Goal: Task Accomplishment & Management: Manage account settings

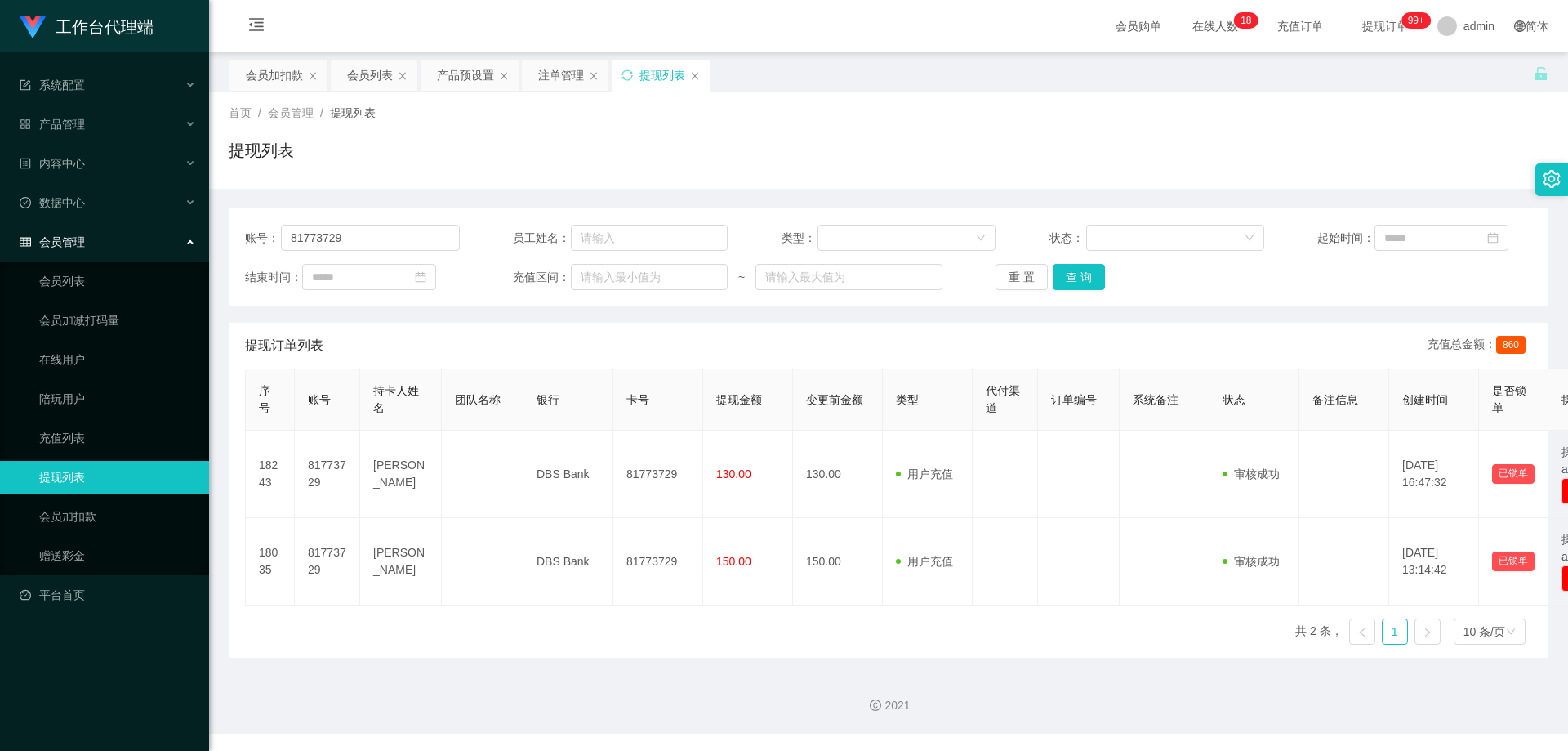
click at [252, 241] on div "账号： 81773729" at bounding box center [352, 238] width 215 height 26
click at [1066, 276] on button "查 询" at bounding box center [1078, 277] width 52 height 26
click at [561, 75] on div "注单管理" at bounding box center [561, 75] width 46 height 31
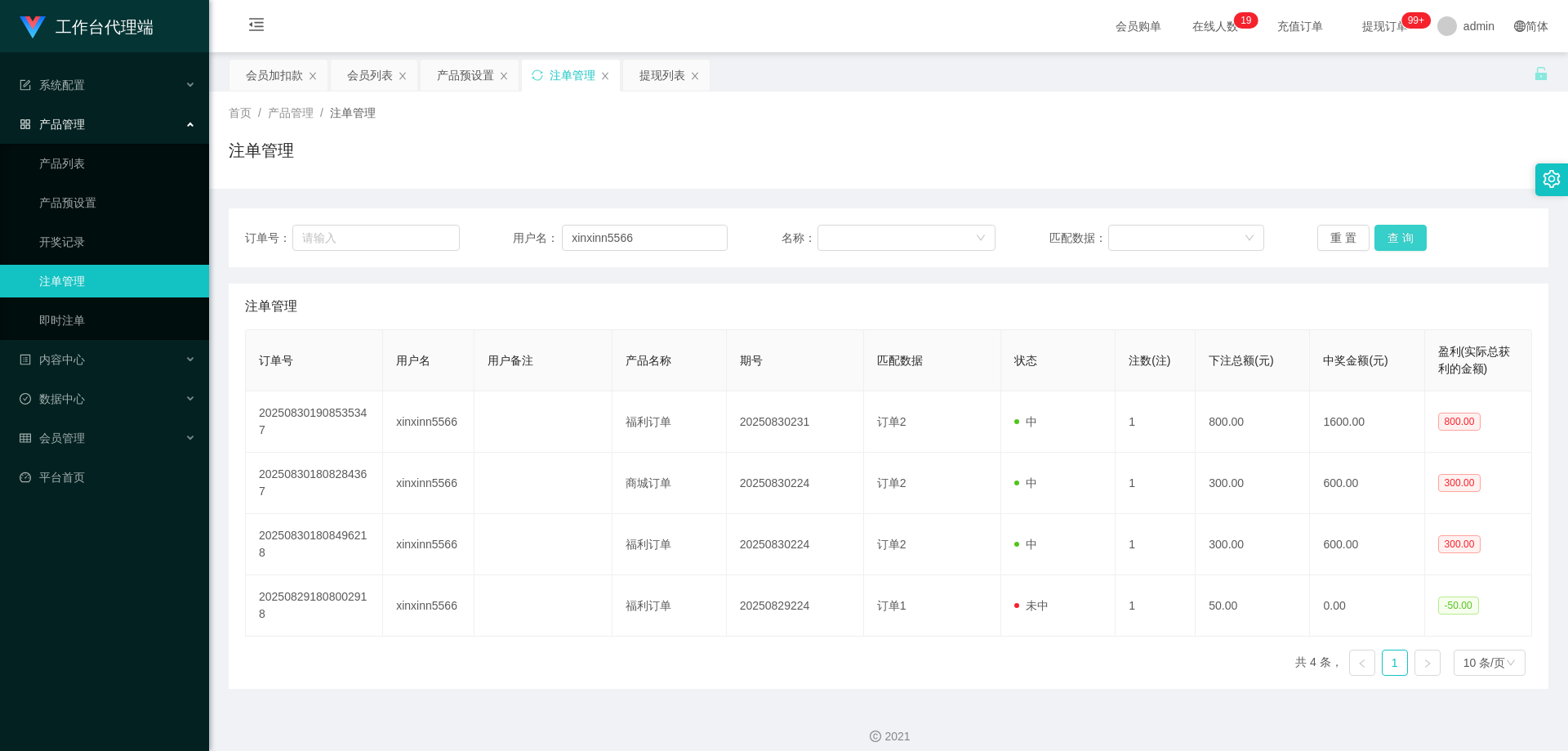
click at [1382, 237] on button "查 询" at bounding box center [1400, 238] width 52 height 26
click at [267, 66] on div "会员加扣款" at bounding box center [274, 75] width 57 height 31
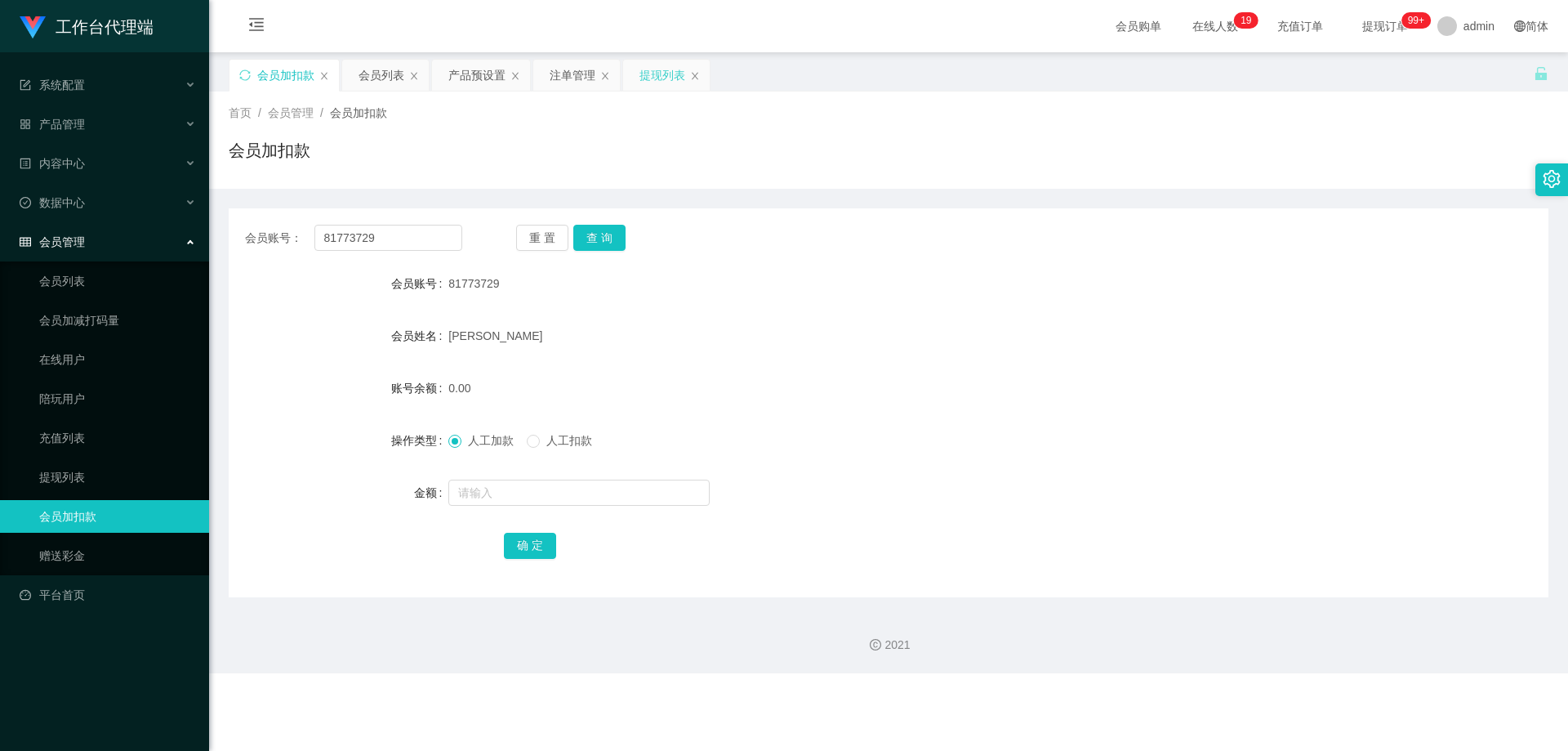
click at [677, 73] on div "提现列表" at bounding box center [663, 75] width 46 height 31
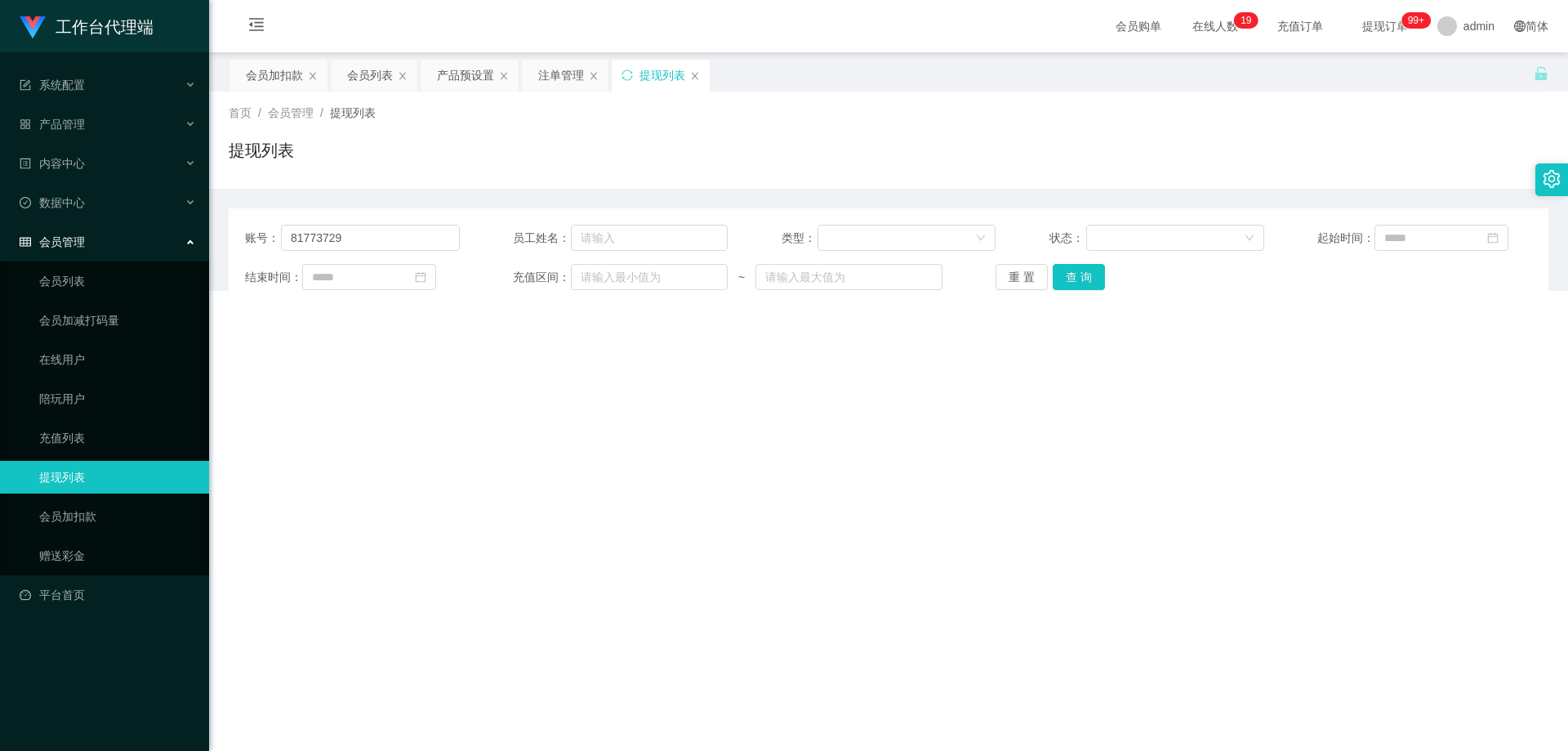
click at [367, 74] on div "会员列表" at bounding box center [370, 75] width 46 height 31
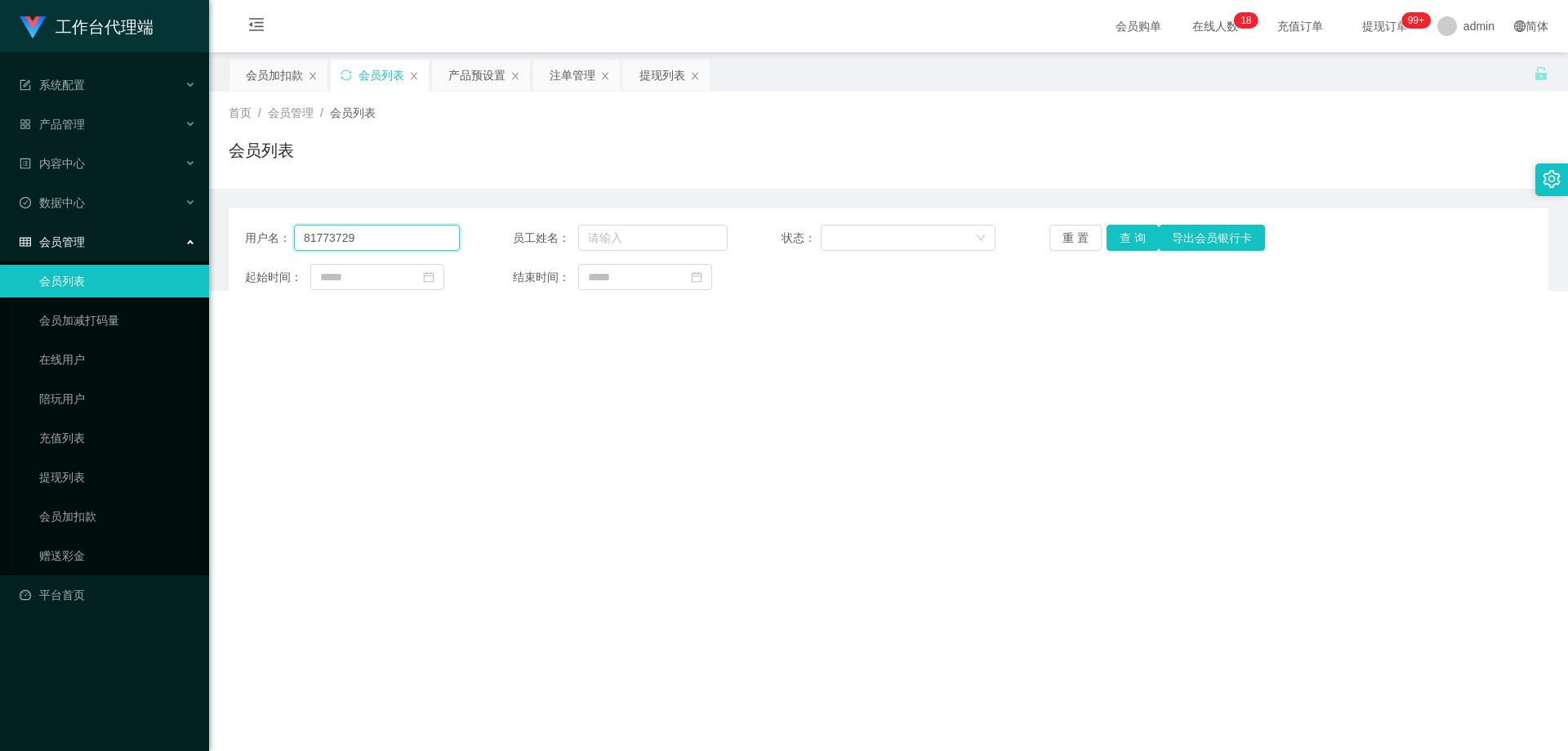
drag, startPoint x: 393, startPoint y: 238, endPoint x: 431, endPoint y: 232, distance: 38.5
click at [394, 235] on input "81773729" at bounding box center [377, 238] width 165 height 26
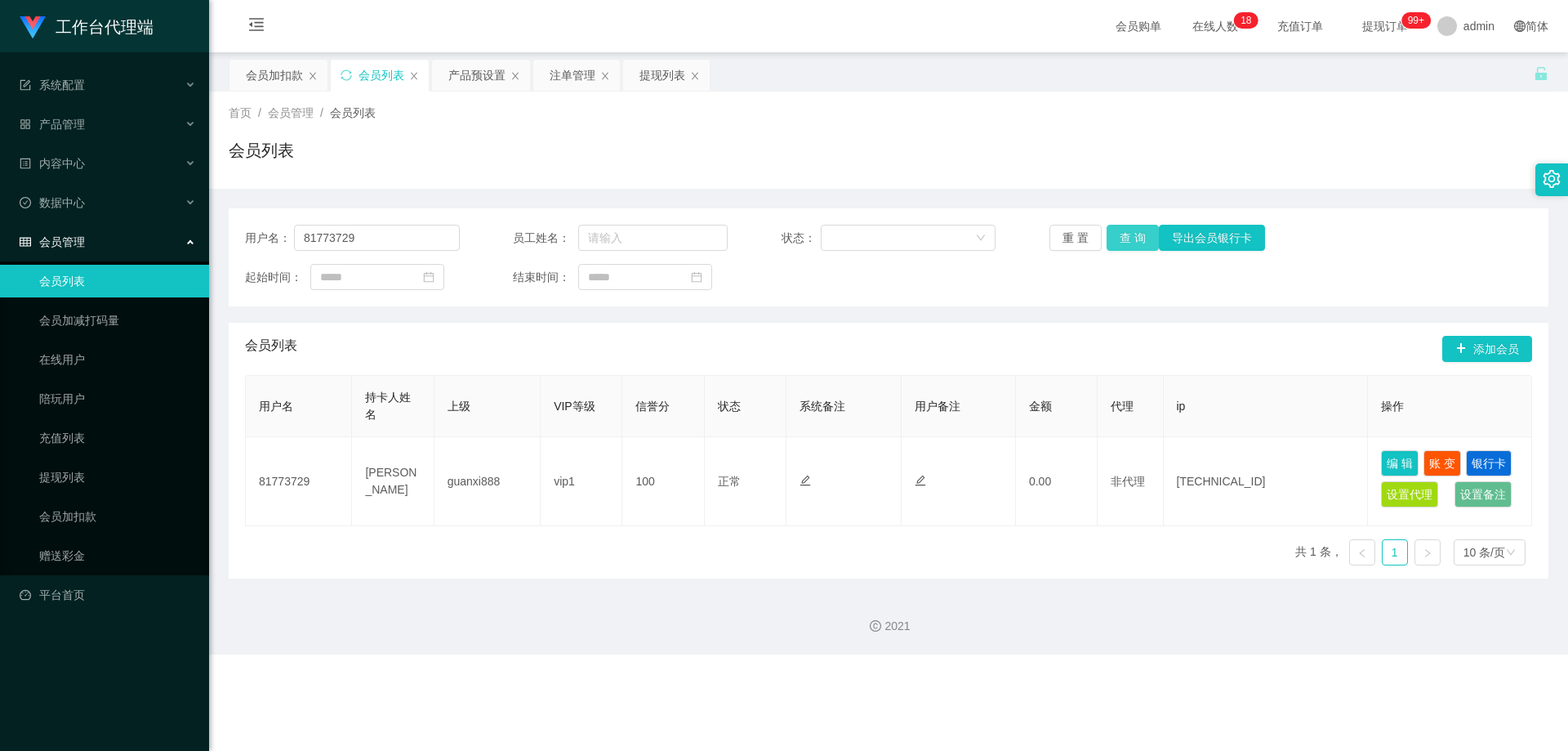
click at [1120, 236] on button "查 询" at bounding box center [1132, 238] width 52 height 26
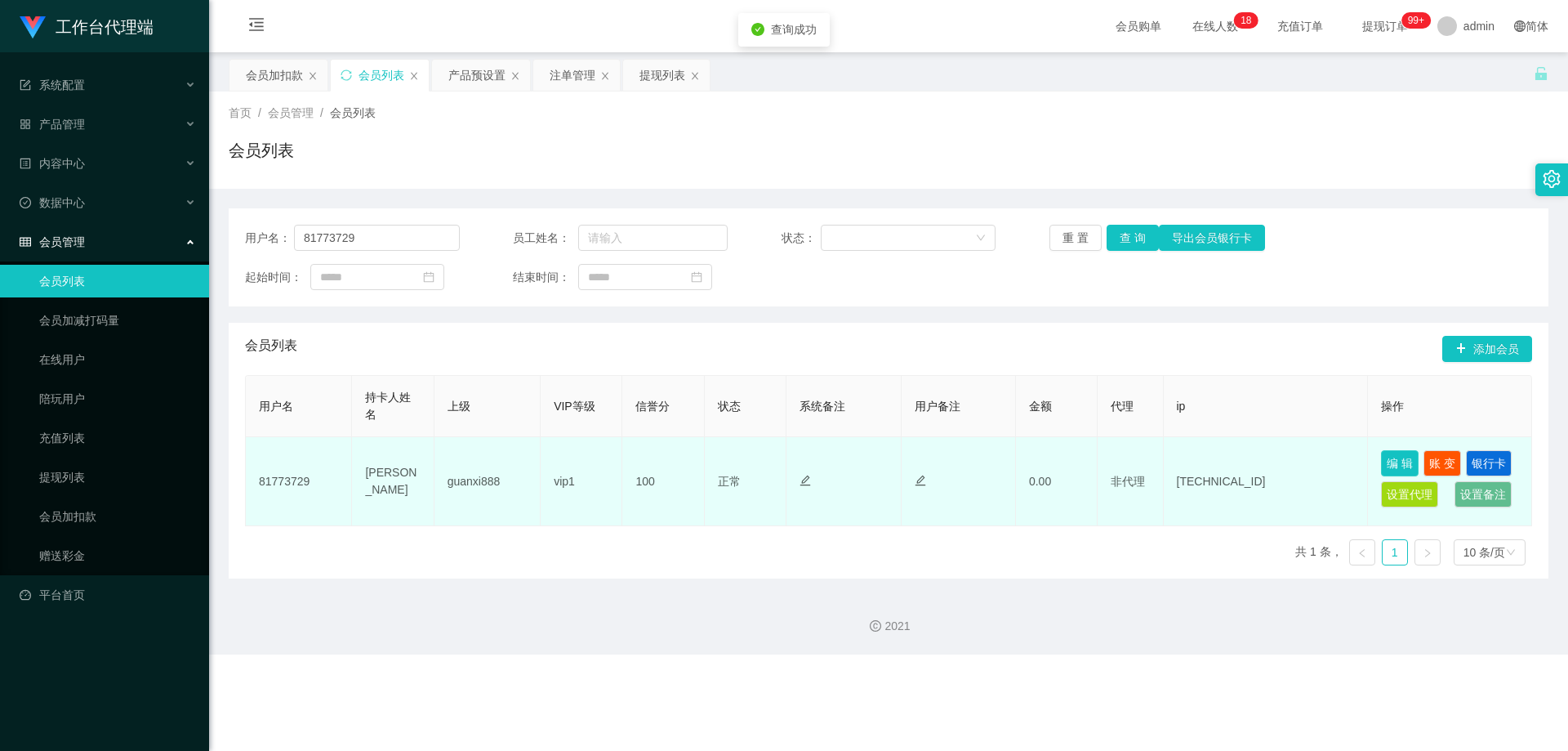
click at [1389, 460] on button "编 辑" at bounding box center [1399, 463] width 38 height 26
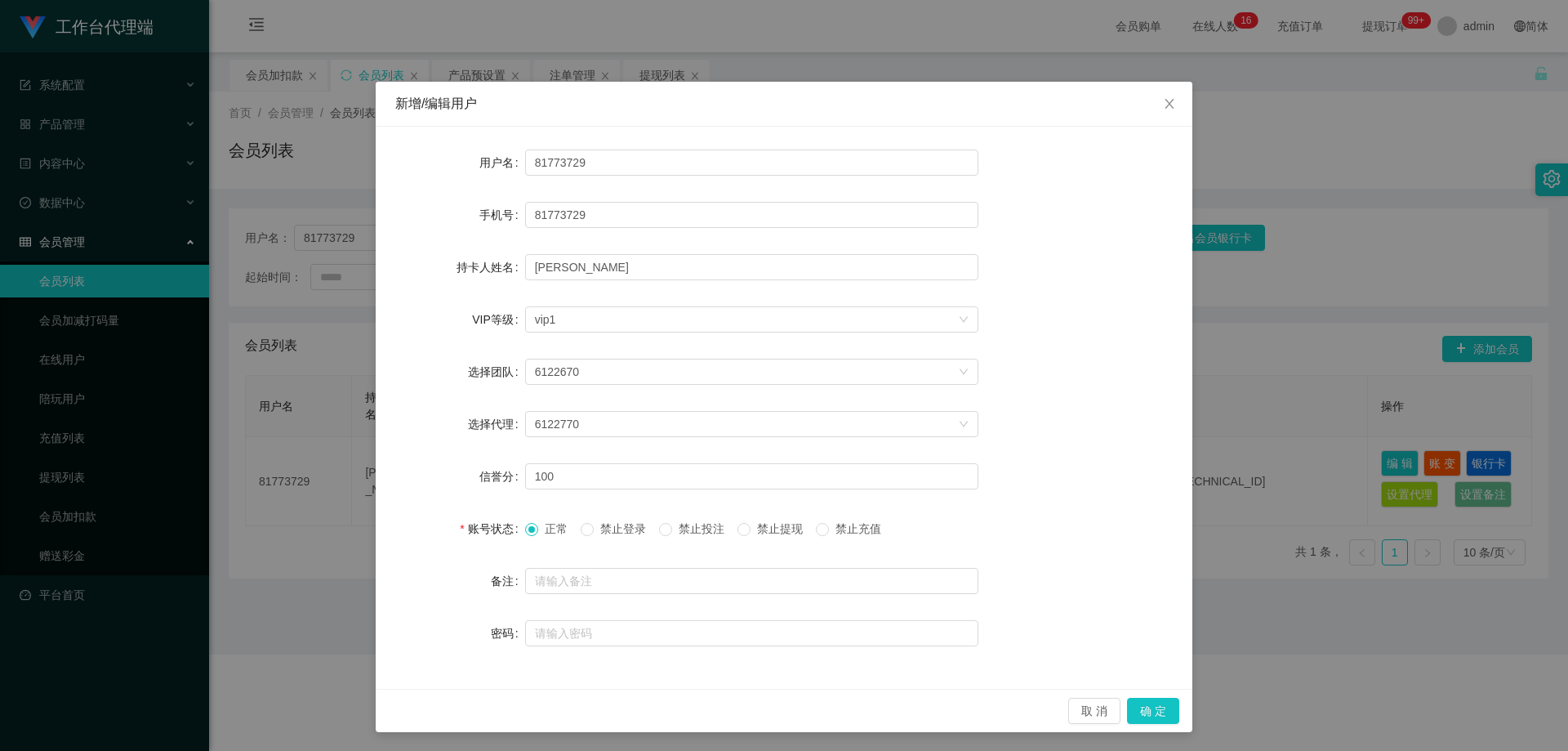
click at [672, 529] on span "禁止投注" at bounding box center [701, 528] width 59 height 13
click at [1167, 106] on icon "图标: close" at bounding box center [1169, 103] width 13 height 13
